Goal: Browse casually: Explore the website without a specific task or goal

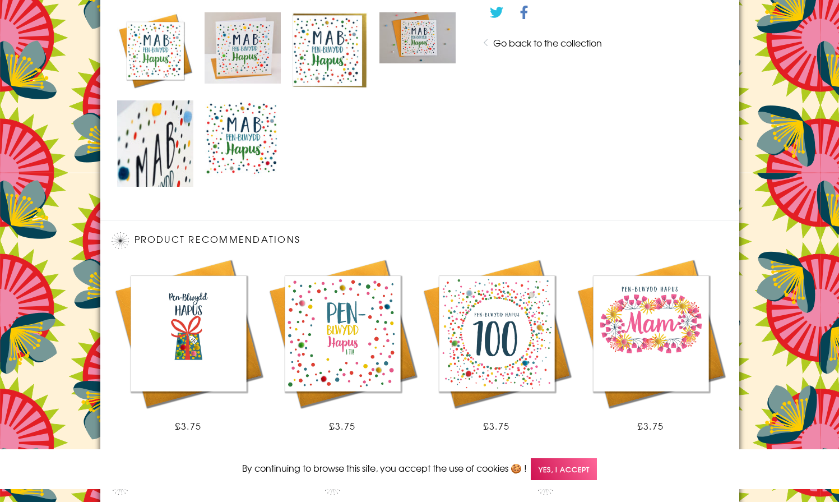
scroll to position [753, 0]
